Goal: Information Seeking & Learning: Learn about a topic

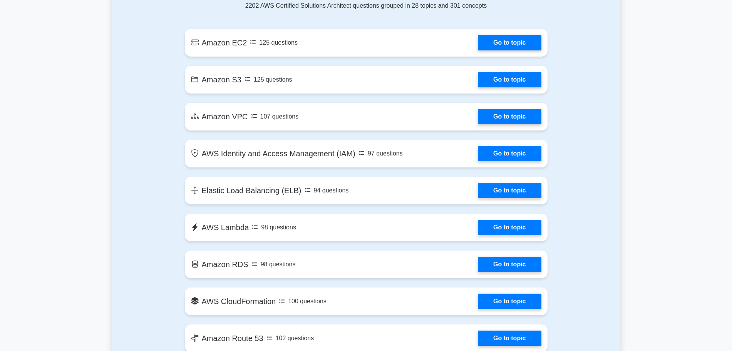
scroll to position [430, 0]
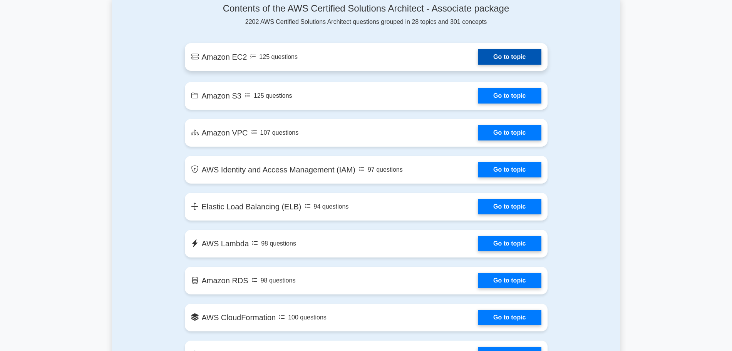
click at [520, 56] on link "Go to topic" at bounding box center [509, 56] width 63 height 15
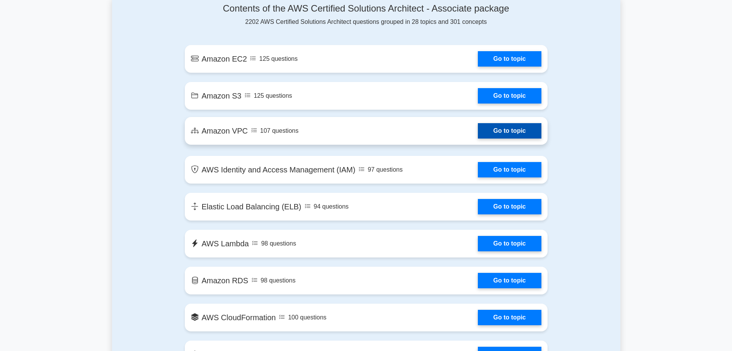
scroll to position [400, 0]
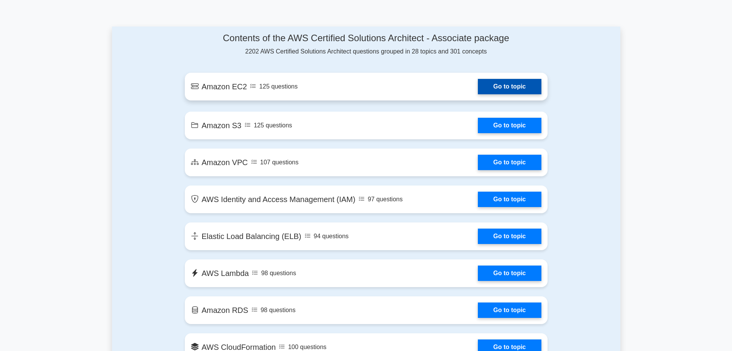
click at [503, 82] on link "Go to topic" at bounding box center [509, 86] width 63 height 15
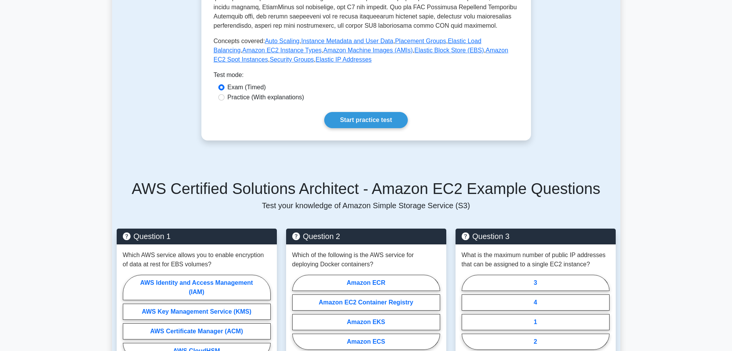
scroll to position [292, 0]
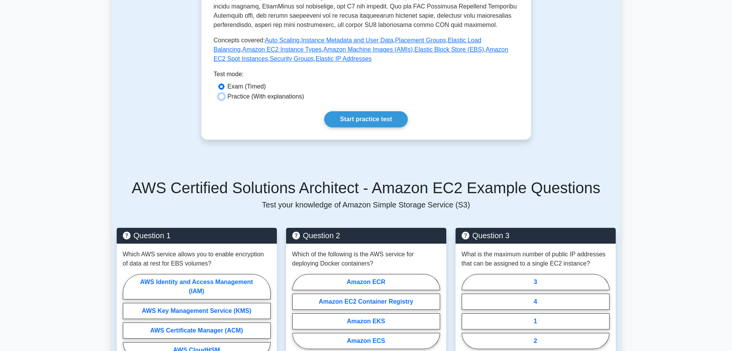
click at [223, 98] on input "Practice (With explanations)" at bounding box center [221, 97] width 6 height 6
radio input "true"
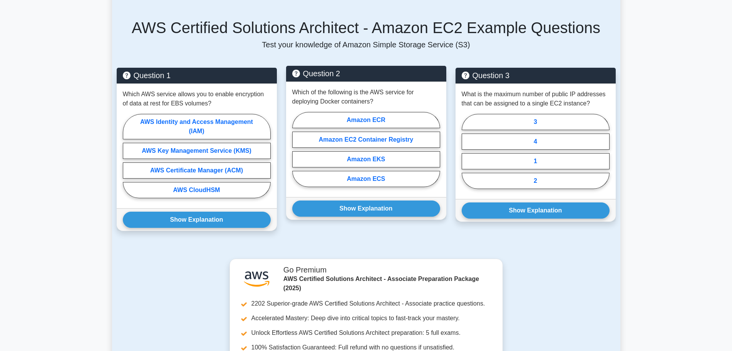
scroll to position [456, 0]
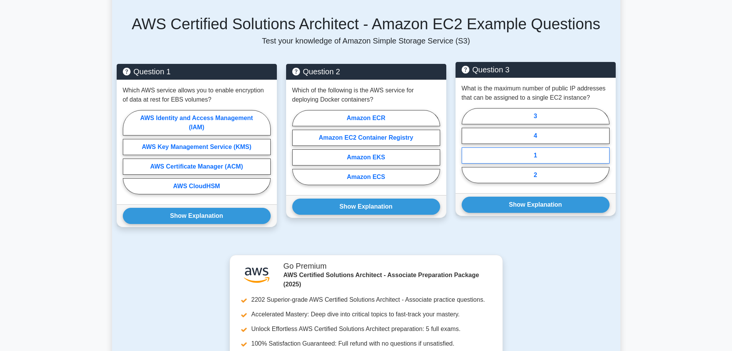
click at [553, 151] on label "1" at bounding box center [536, 155] width 148 height 16
click at [467, 151] on input "1" at bounding box center [464, 148] width 5 height 5
radio input "true"
click at [561, 168] on label "2" at bounding box center [536, 175] width 148 height 16
click at [467, 151] on input "2" at bounding box center [464, 148] width 5 height 5
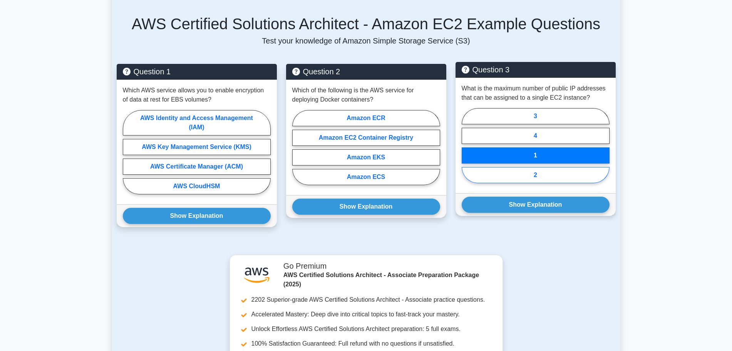
radio input "true"
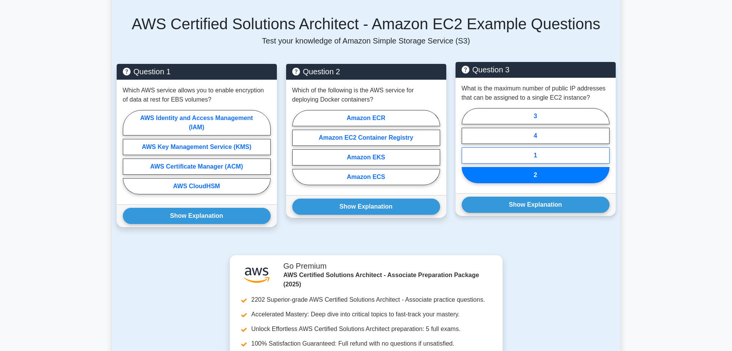
click at [550, 151] on label "1" at bounding box center [536, 155] width 148 height 16
click at [467, 151] on input "1" at bounding box center [464, 148] width 5 height 5
radio input "true"
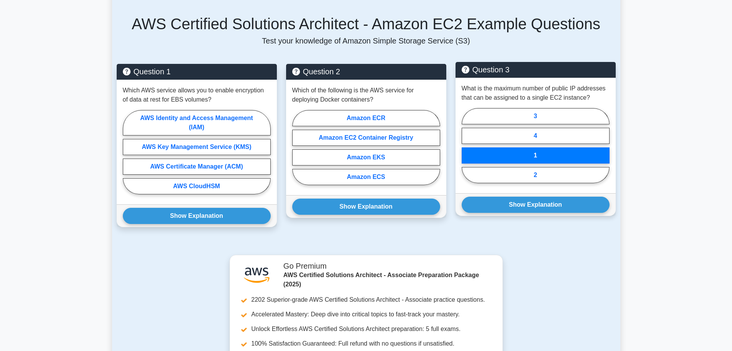
click at [550, 151] on label "1" at bounding box center [536, 155] width 148 height 16
click at [467, 151] on input "1" at bounding box center [464, 148] width 5 height 5
click at [550, 151] on label "1" at bounding box center [536, 155] width 148 height 16
click at [467, 151] on input "1" at bounding box center [464, 148] width 5 height 5
click at [550, 151] on label "1" at bounding box center [536, 155] width 148 height 16
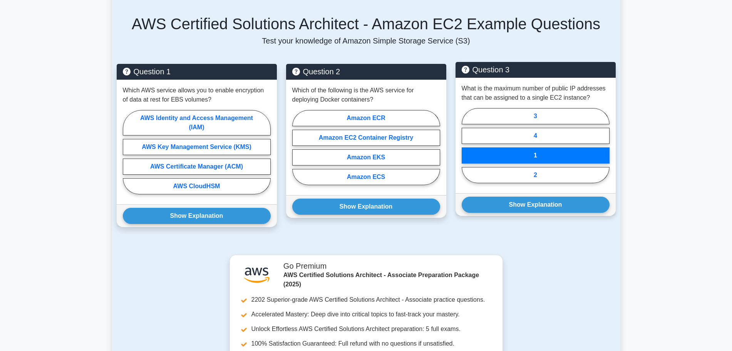
click at [467, 151] on input "1" at bounding box center [464, 148] width 5 height 5
click at [550, 151] on label "1" at bounding box center [536, 155] width 148 height 16
click at [467, 151] on input "1" at bounding box center [464, 148] width 5 height 5
click at [550, 151] on label "1" at bounding box center [536, 155] width 148 height 16
click at [467, 151] on input "1" at bounding box center [464, 148] width 5 height 5
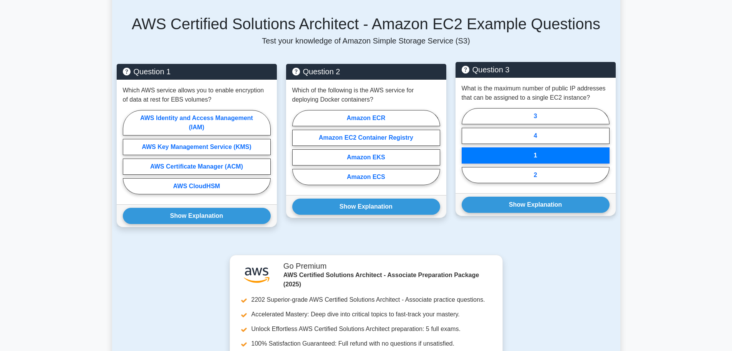
click at [550, 151] on label "1" at bounding box center [536, 155] width 148 height 16
click at [467, 151] on input "1" at bounding box center [464, 148] width 5 height 5
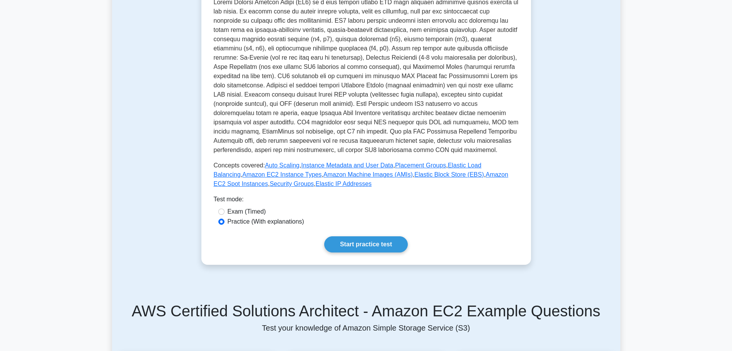
scroll to position [0, 0]
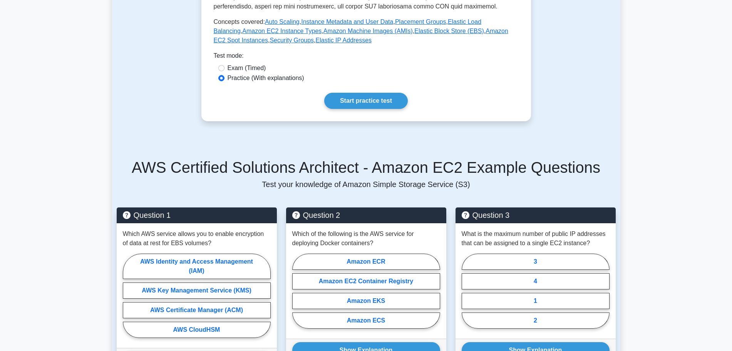
scroll to position [312, 0]
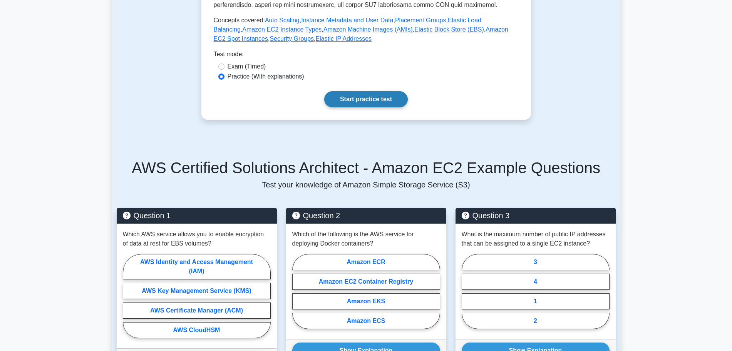
click at [376, 102] on link "Start practice test" at bounding box center [366, 99] width 84 height 16
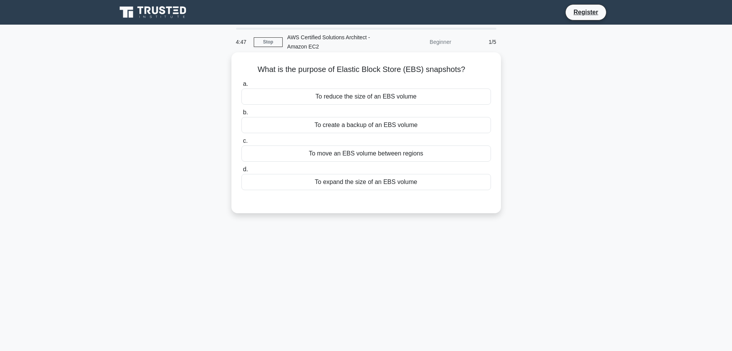
click at [413, 157] on div "To move an EBS volume between regions" at bounding box center [365, 154] width 249 height 16
click at [241, 144] on input "c. To move an EBS volume between regions" at bounding box center [241, 141] width 0 height 5
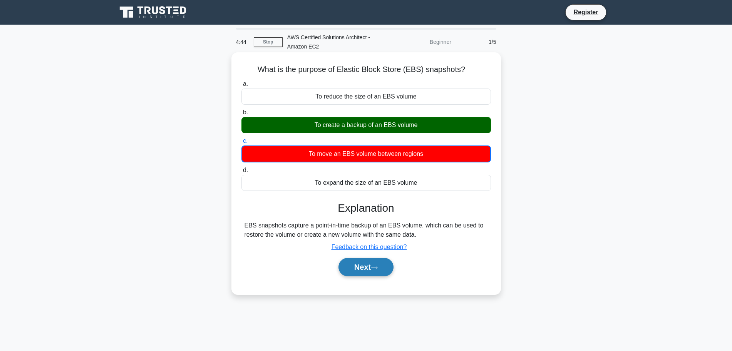
click at [378, 264] on button "Next" at bounding box center [365, 267] width 55 height 18
